Goal: Information Seeking & Learning: Understand process/instructions

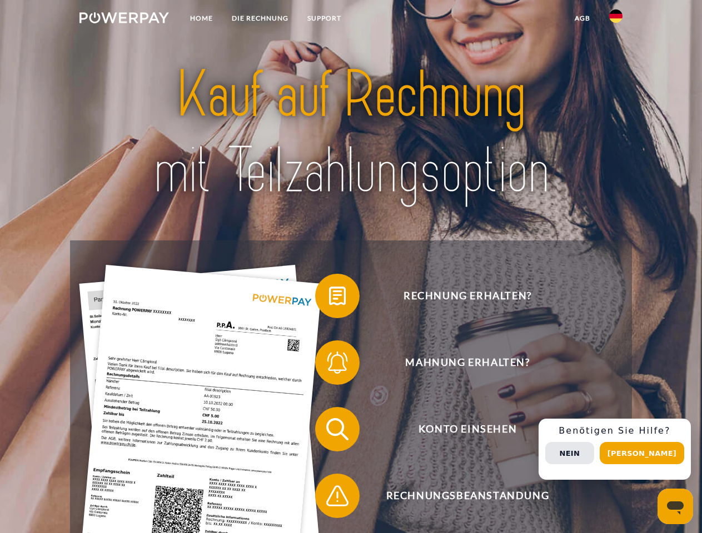
click at [124, 19] on img at bounding box center [123, 17] width 89 height 11
click at [615, 19] on img at bounding box center [615, 15] width 13 height 13
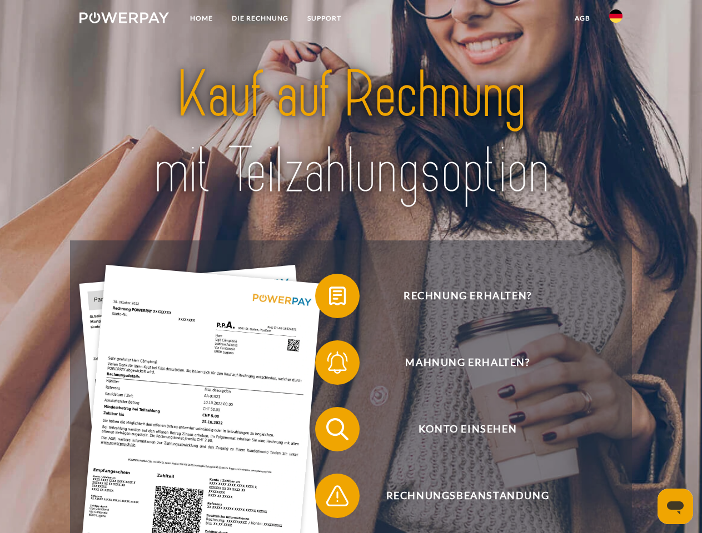
click at [582, 18] on link "agb" at bounding box center [582, 18] width 34 height 20
click at [329, 298] on span at bounding box center [321, 296] width 56 height 56
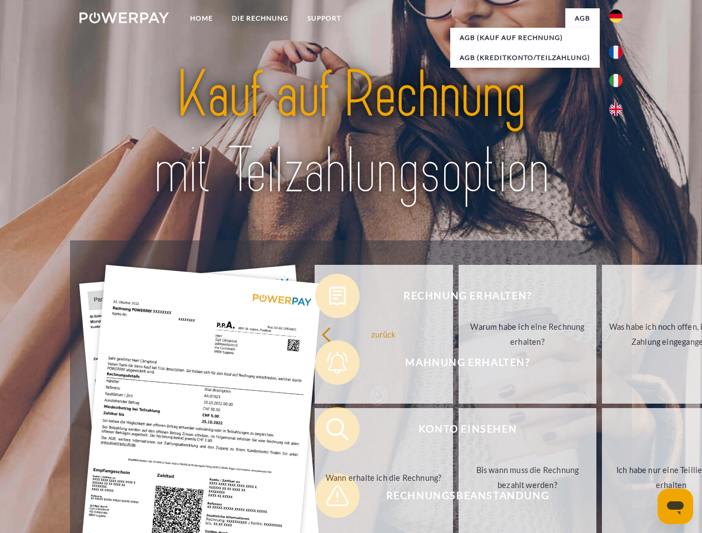
click at [329, 365] on div "Rechnung erhalten? Mahnung erhalten? Konto einsehen" at bounding box center [350, 463] width 561 height 444
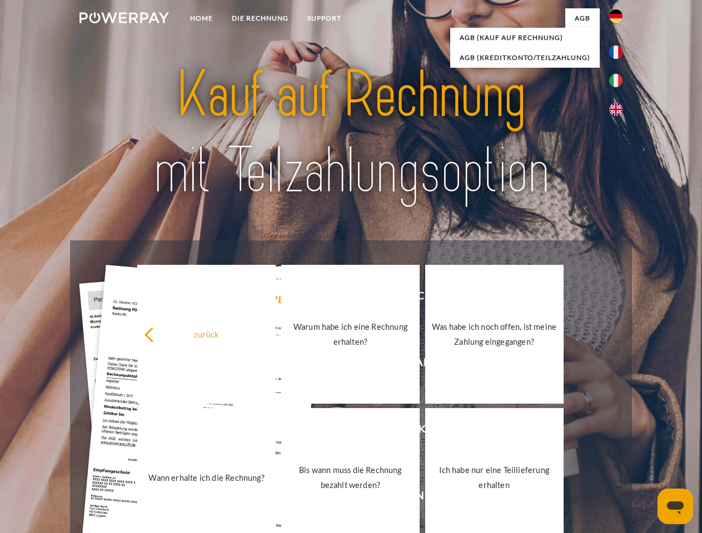
click at [329, 432] on link "Bis wann muss die Rechnung bezahlt werden?" at bounding box center [350, 477] width 138 height 139
click at [425, 498] on link "Ich habe nur eine Teillieferung erhalten" at bounding box center [494, 477] width 138 height 139
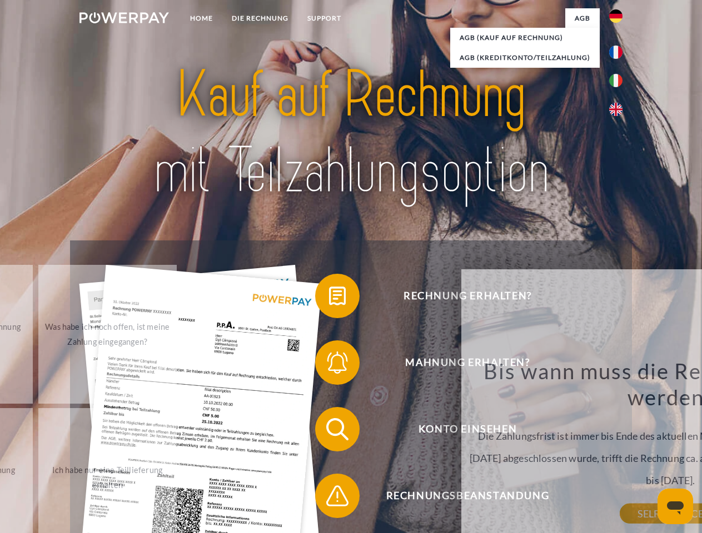
click at [618, 449] on div "Rechnung erhalten? Mahnung erhalten? Konto einsehen" at bounding box center [350, 463] width 561 height 444
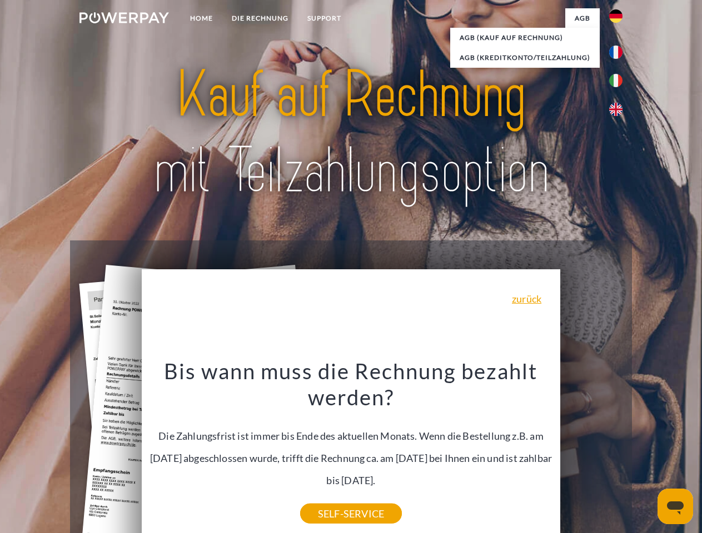
click at [591, 452] on span "Konto einsehen" at bounding box center [467, 429] width 272 height 44
click at [645, 453] on header "Home DIE RECHNUNG SUPPORT" at bounding box center [351, 383] width 702 height 767
